Goal: Task Accomplishment & Management: Manage account settings

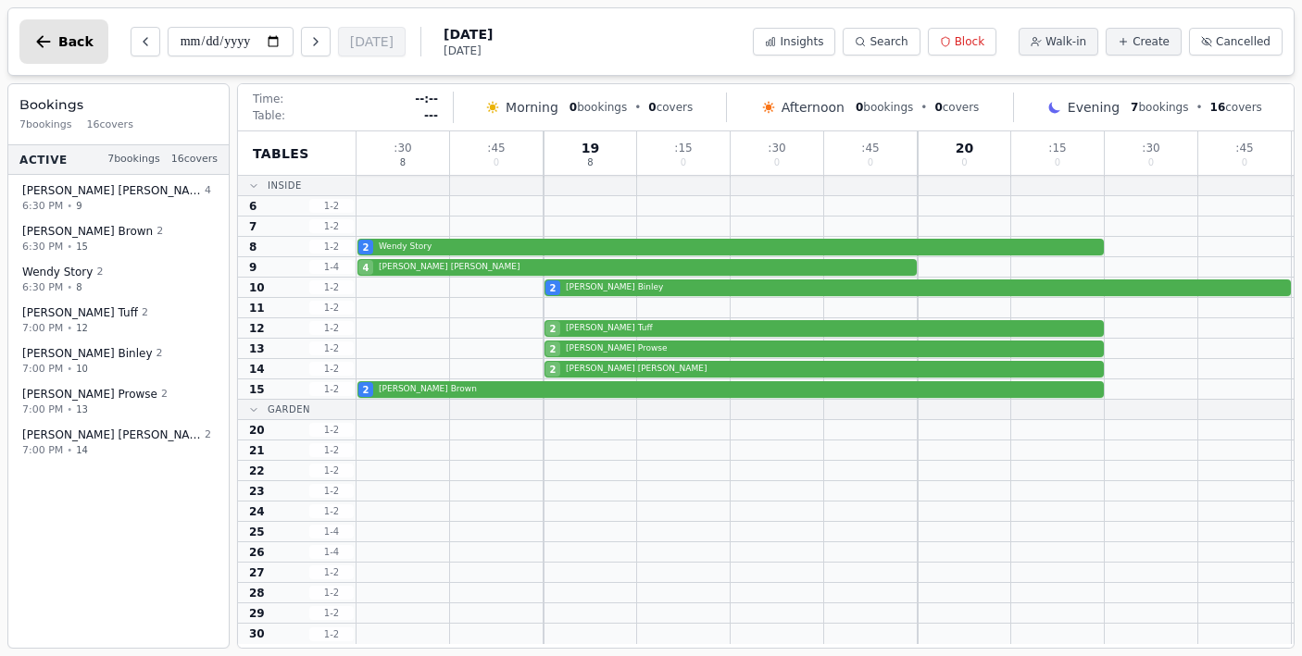
click at [44, 42] on icon "button" at bounding box center [44, 41] width 14 height 12
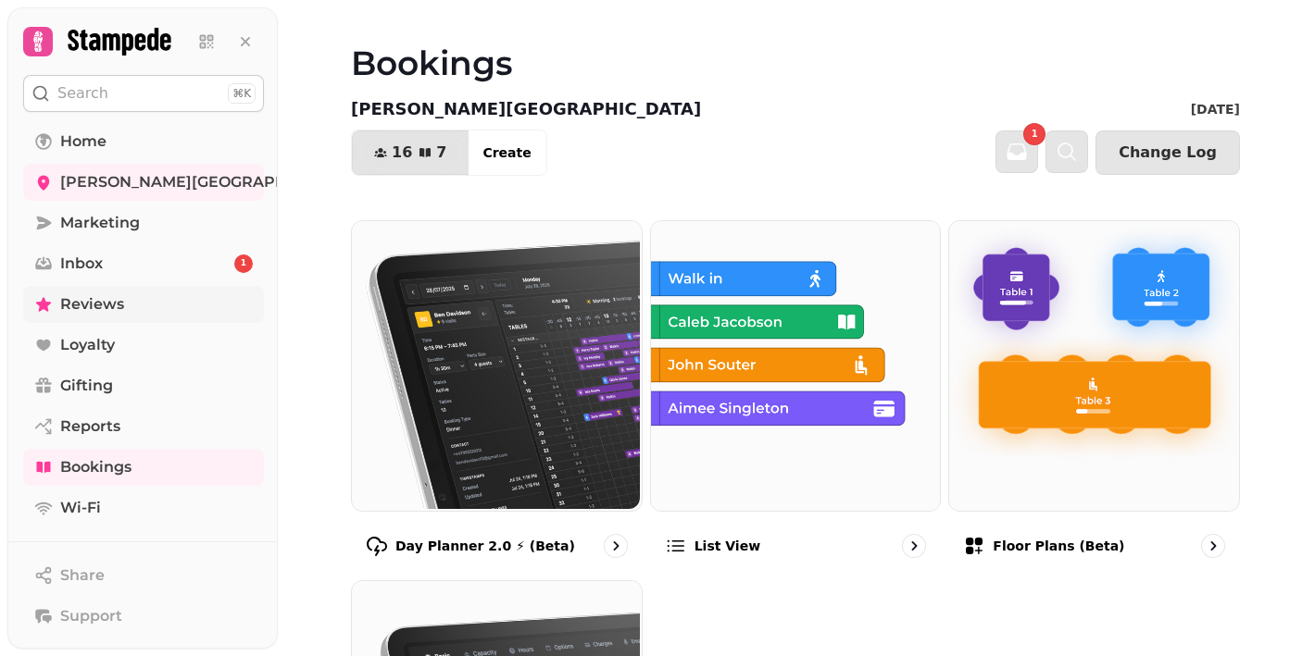
click at [87, 305] on span "Reviews" at bounding box center [92, 305] width 64 height 22
click at [79, 263] on span "Inbox" at bounding box center [81, 264] width 43 height 22
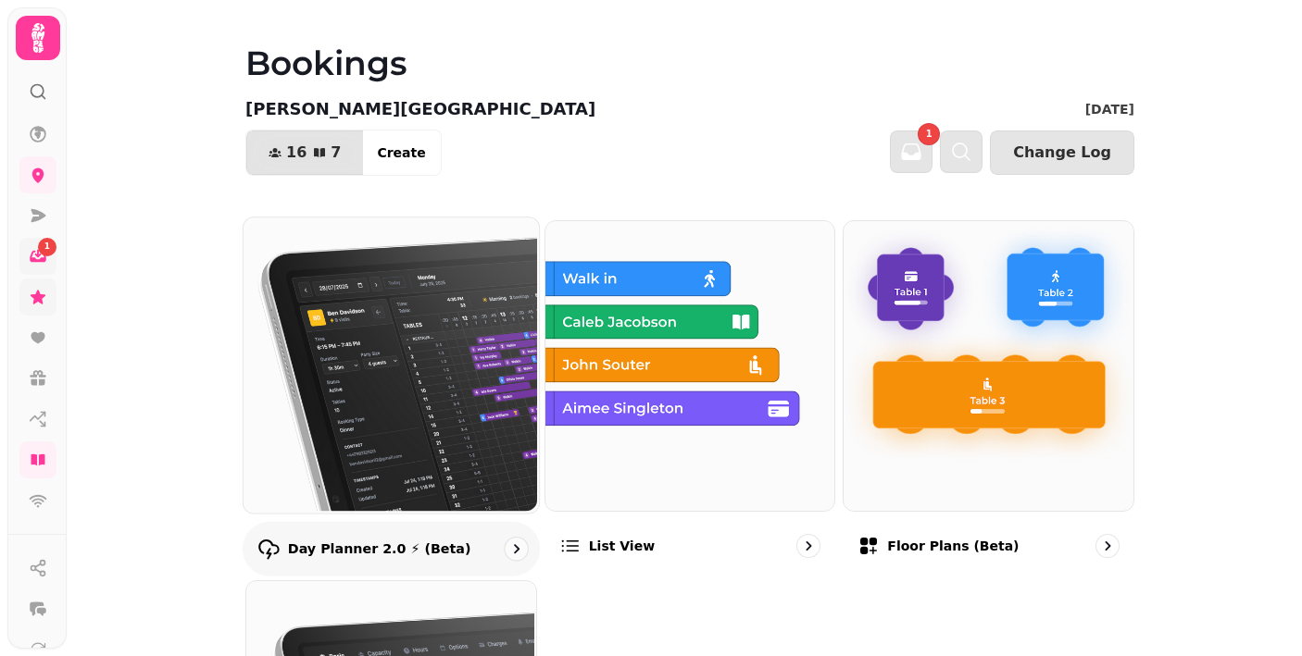
click at [399, 315] on img at bounding box center [389, 363] width 295 height 295
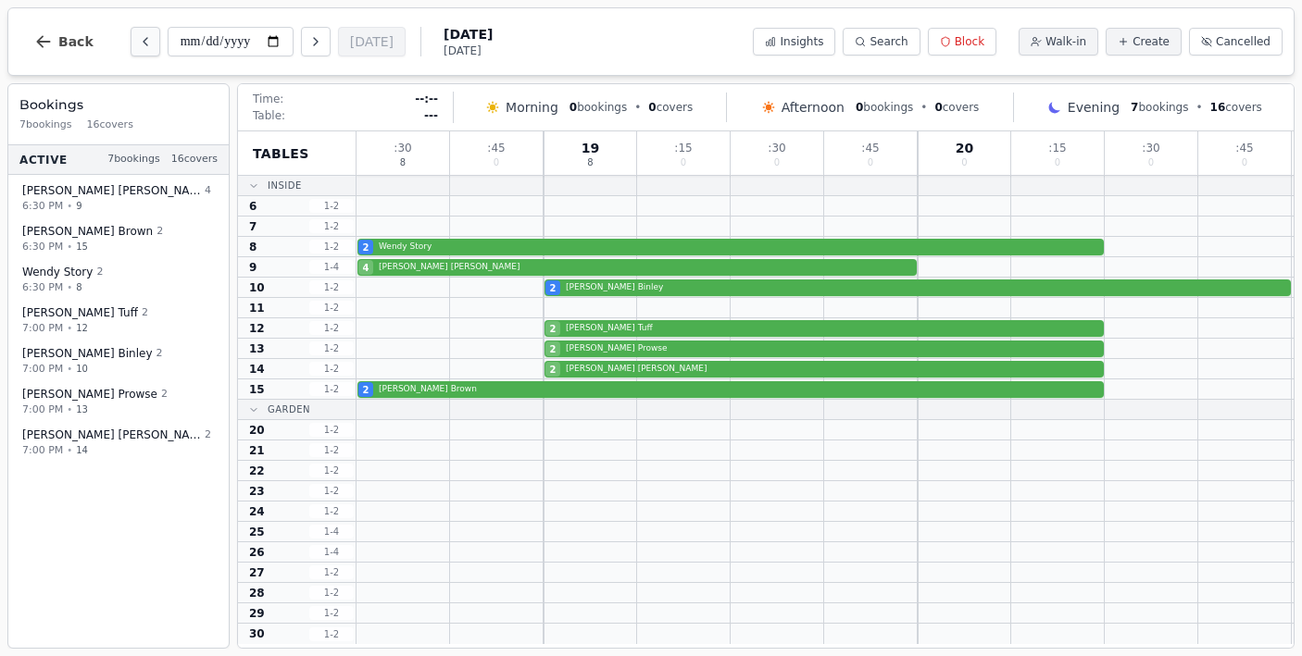
click at [138, 39] on icon "Previous day" at bounding box center [145, 41] width 15 height 15
type input "**********"
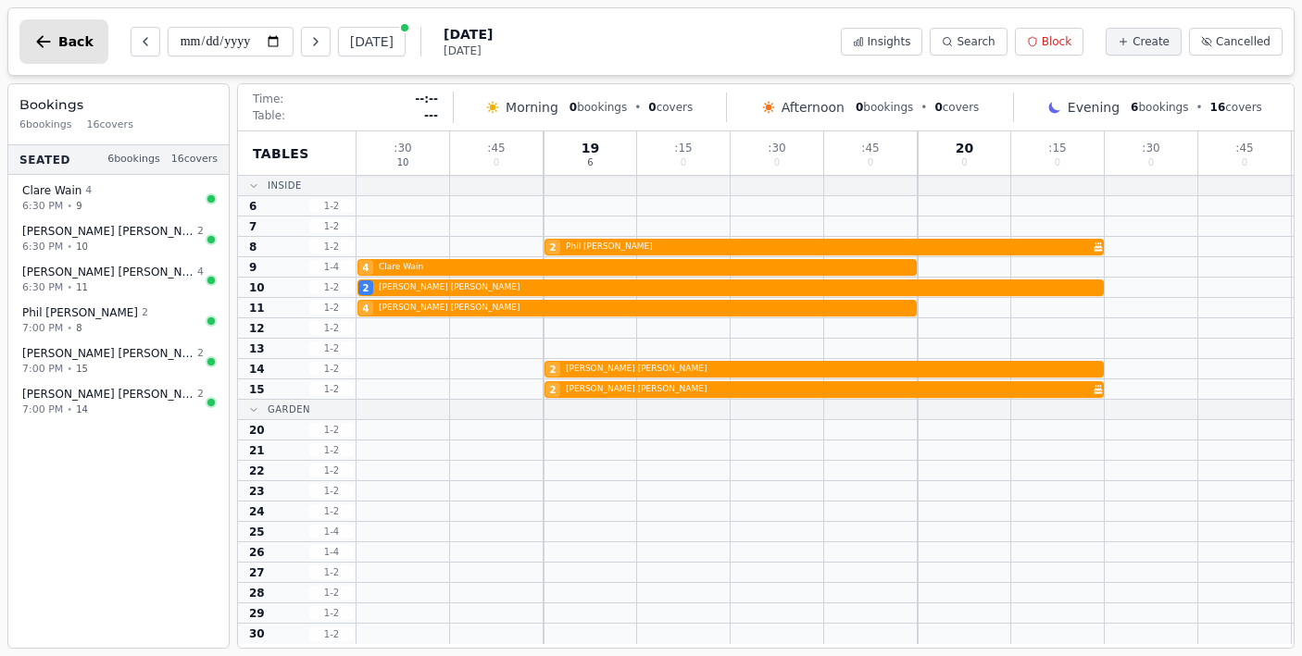
click at [46, 37] on icon "button" at bounding box center [43, 41] width 19 height 19
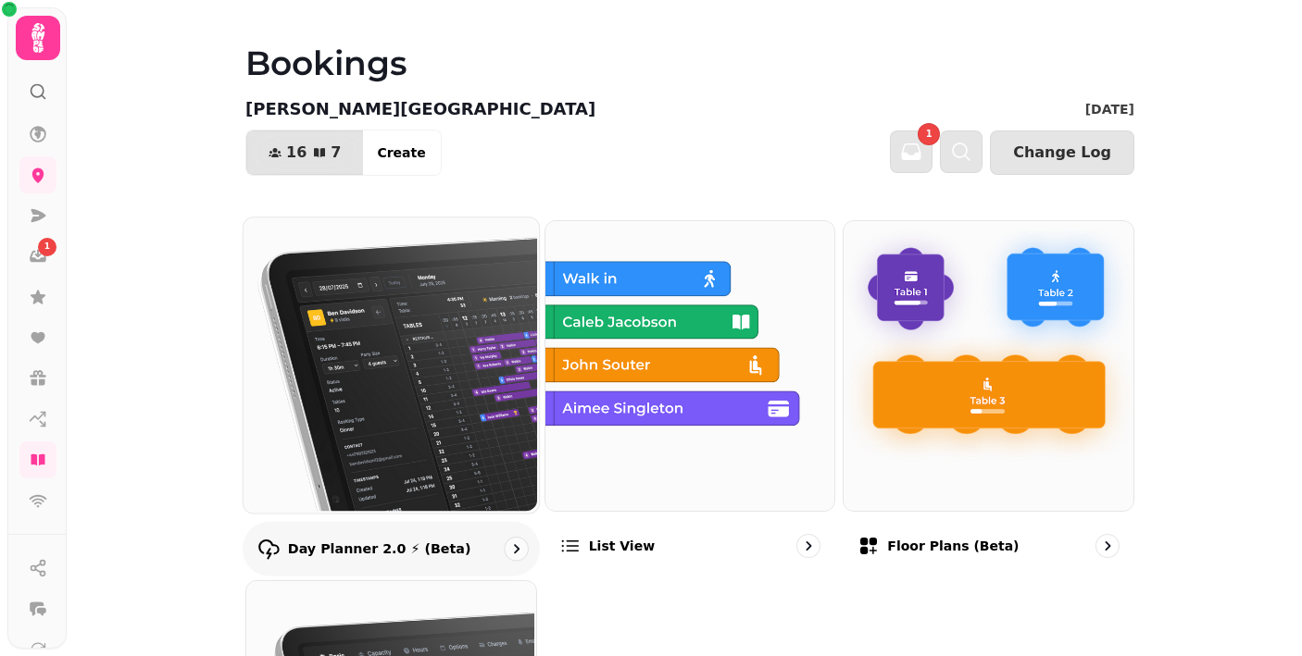
click at [412, 361] on img at bounding box center [389, 363] width 295 height 295
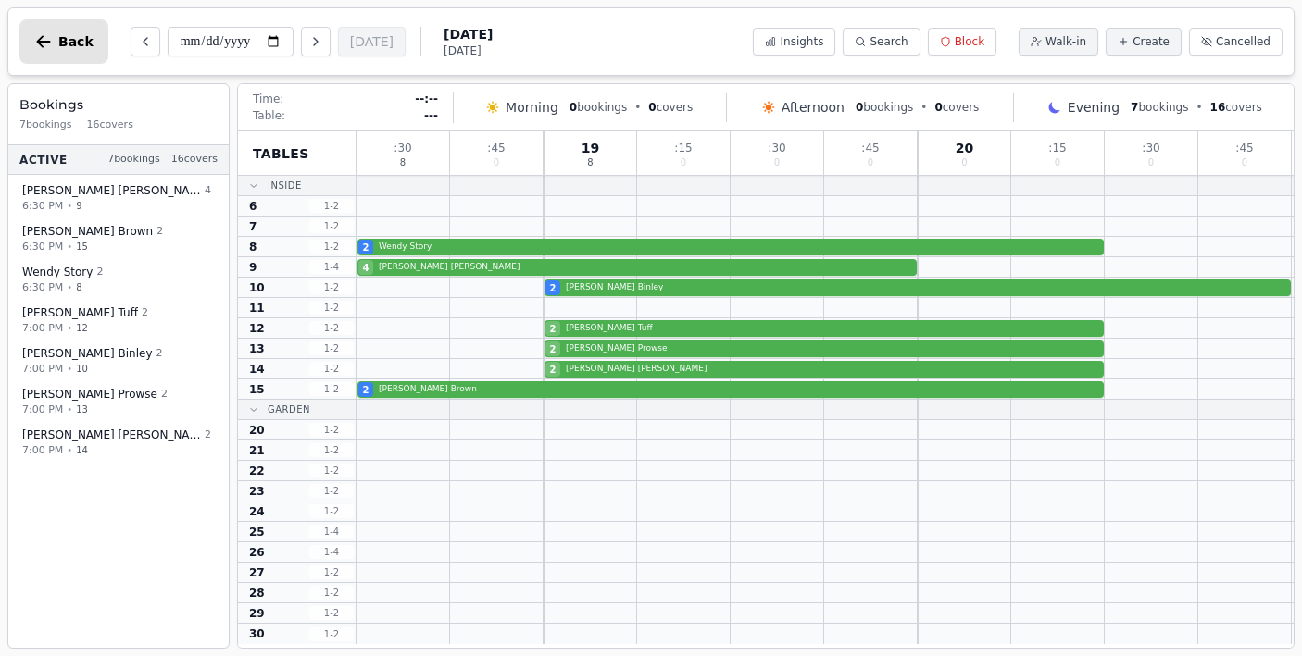
click at [44, 40] on icon "button" at bounding box center [43, 41] width 19 height 19
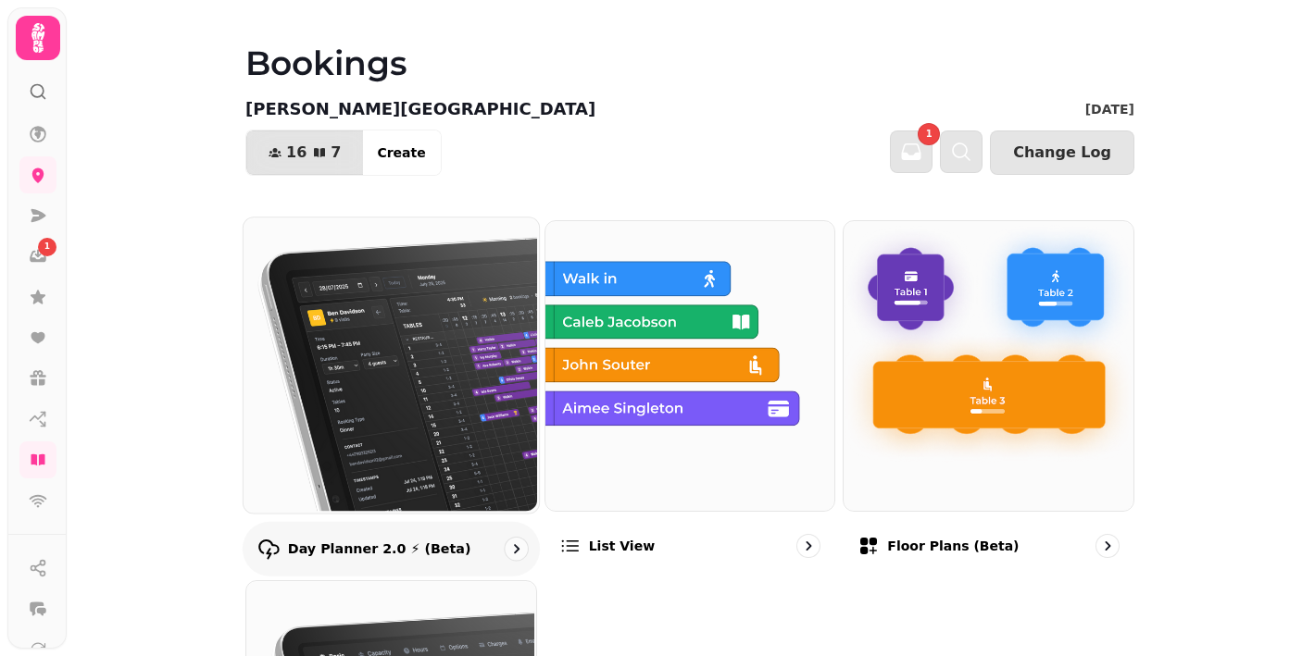
click at [420, 397] on img at bounding box center [389, 363] width 295 height 295
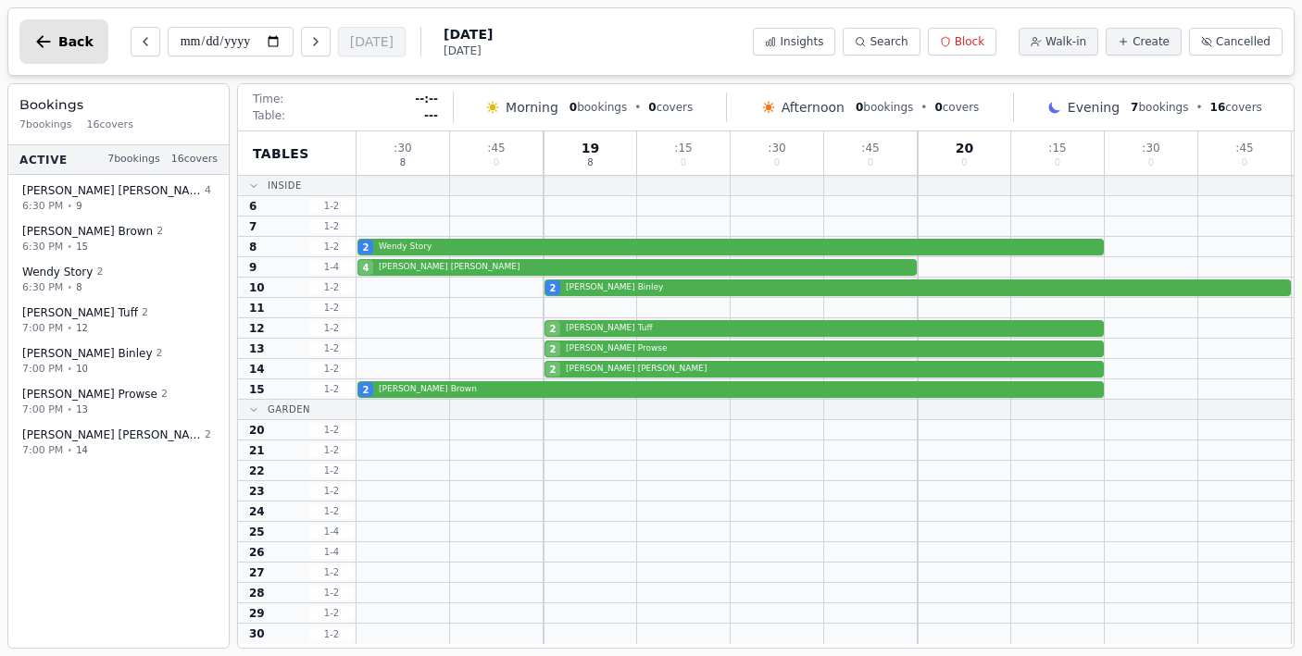
click at [42, 37] on icon "button" at bounding box center [44, 41] width 14 height 12
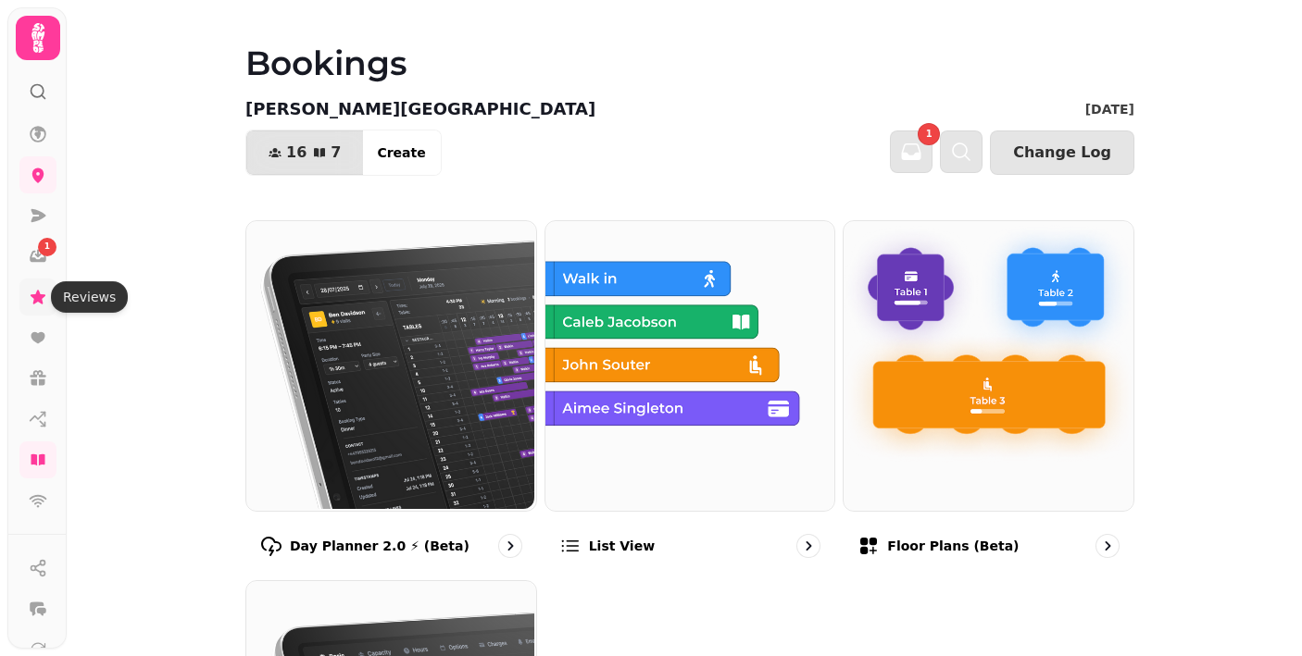
click at [44, 296] on icon at bounding box center [38, 297] width 15 height 14
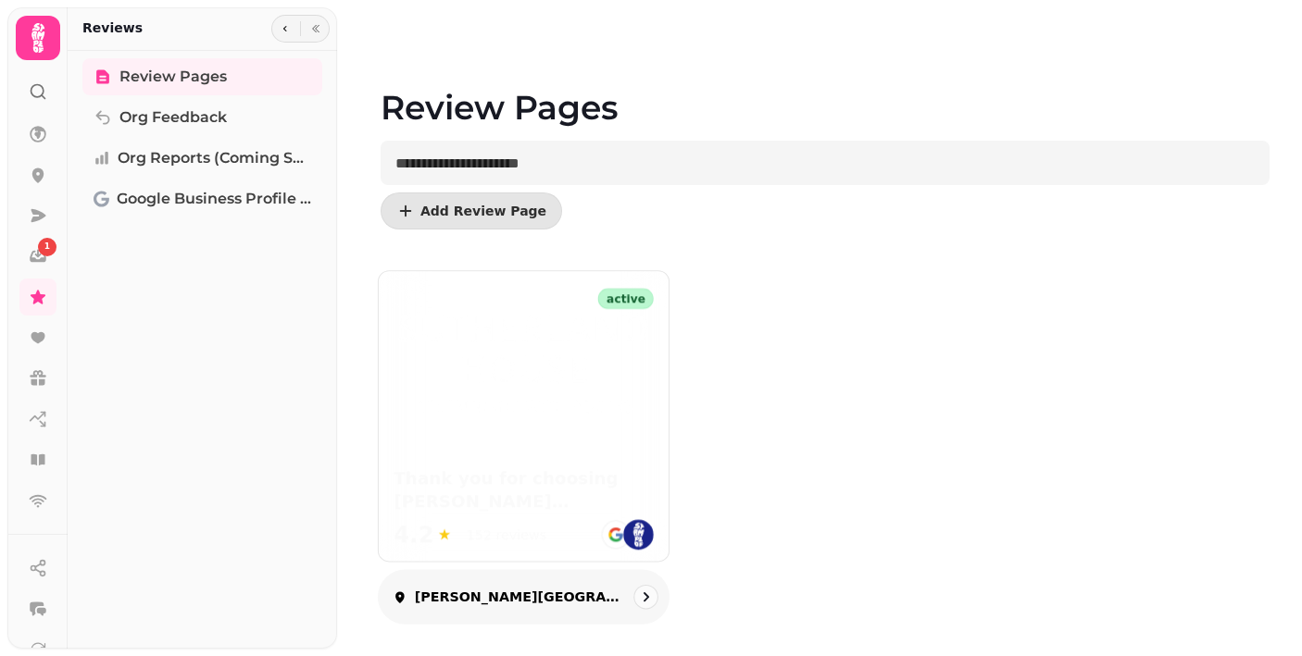
click at [563, 422] on div at bounding box center [524, 346] width 290 height 151
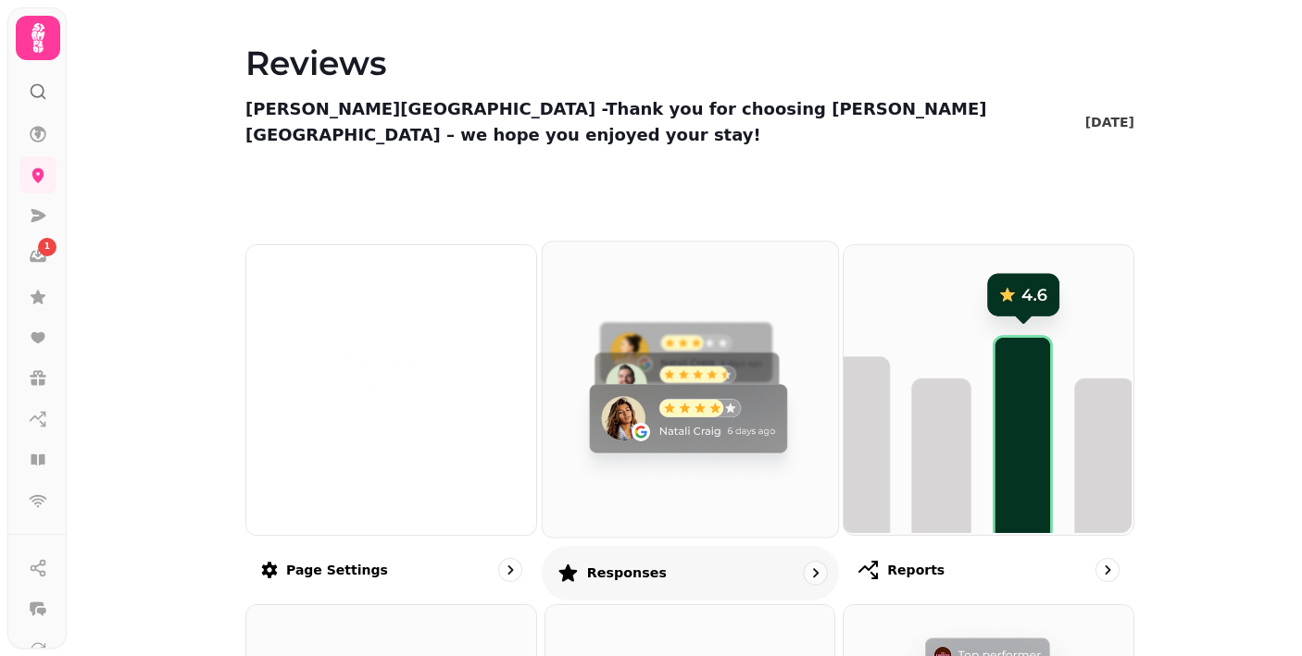
click at [702, 372] on img at bounding box center [687, 387] width 295 height 295
